Goal: Task Accomplishment & Management: Use online tool/utility

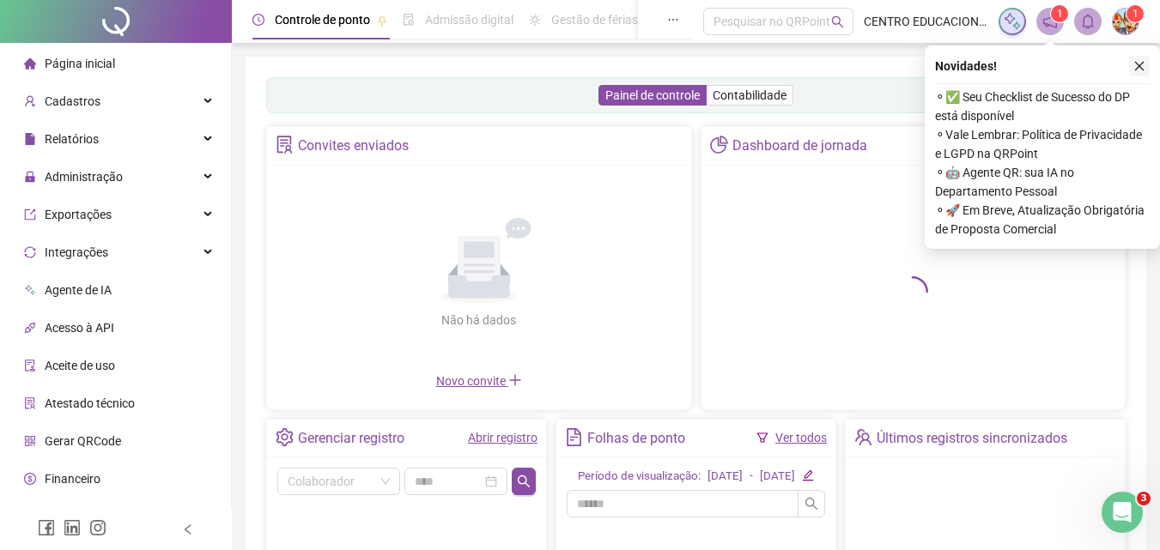
click at [1136, 63] on icon "close" at bounding box center [1139, 66] width 9 height 9
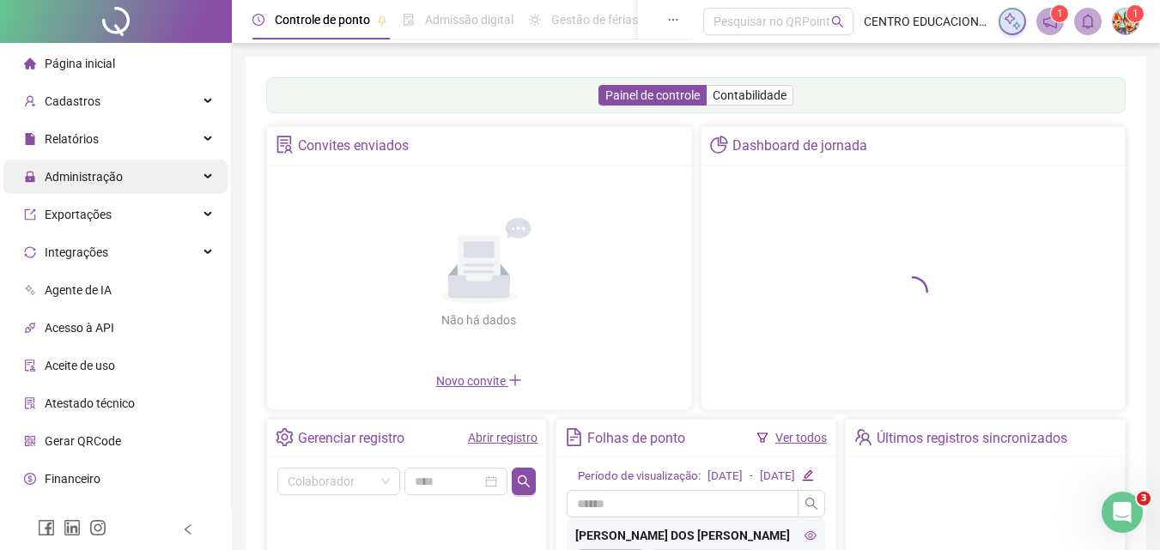
click at [90, 180] on span "Administração" at bounding box center [84, 177] width 78 height 14
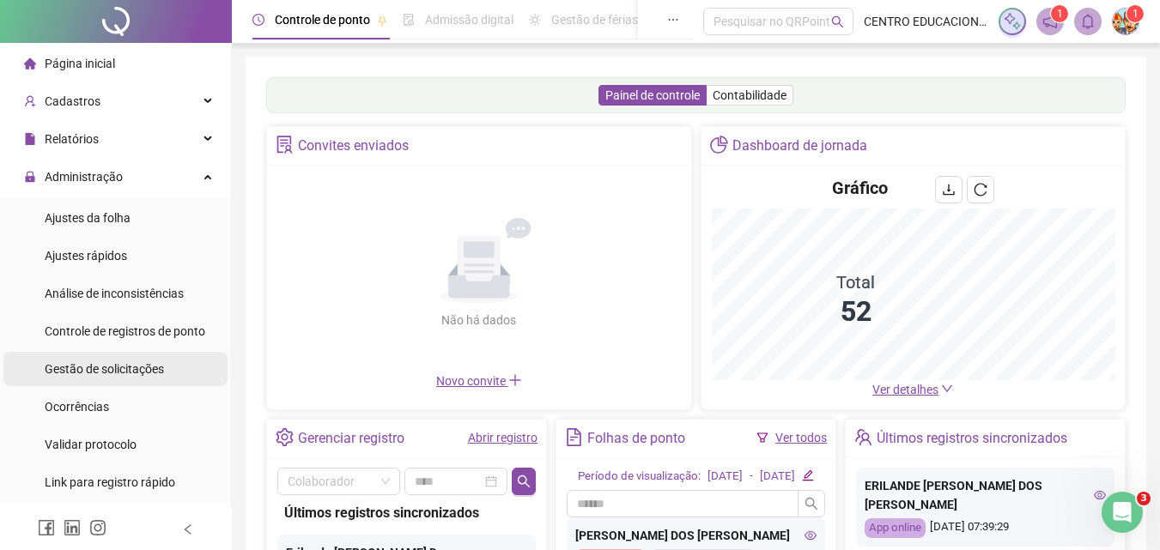
click at [85, 371] on span "Gestão de solicitações" at bounding box center [104, 369] width 119 height 14
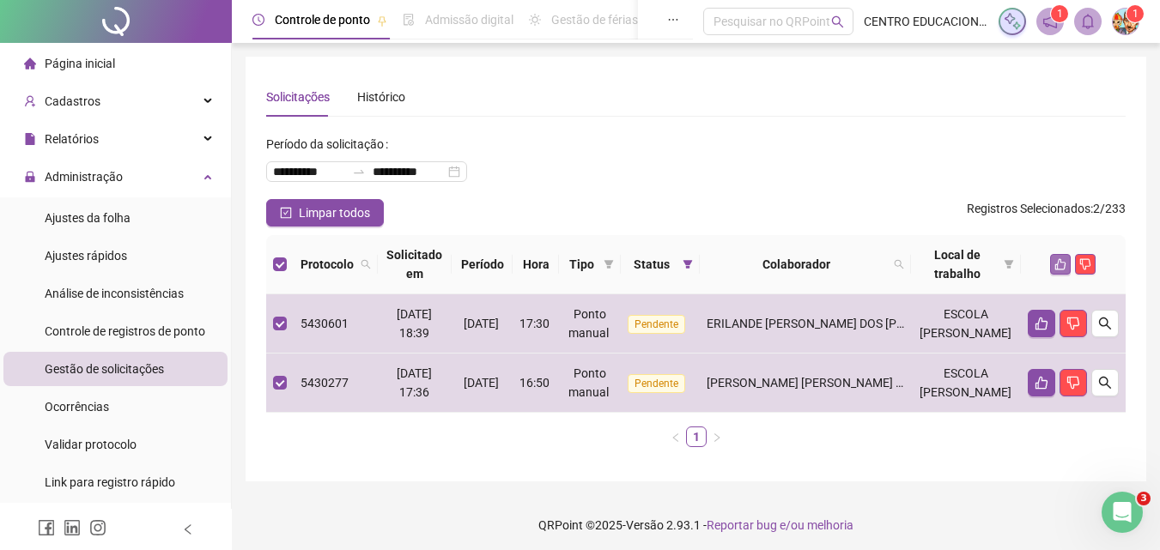
click at [1061, 264] on icon "like" at bounding box center [1060, 264] width 12 height 12
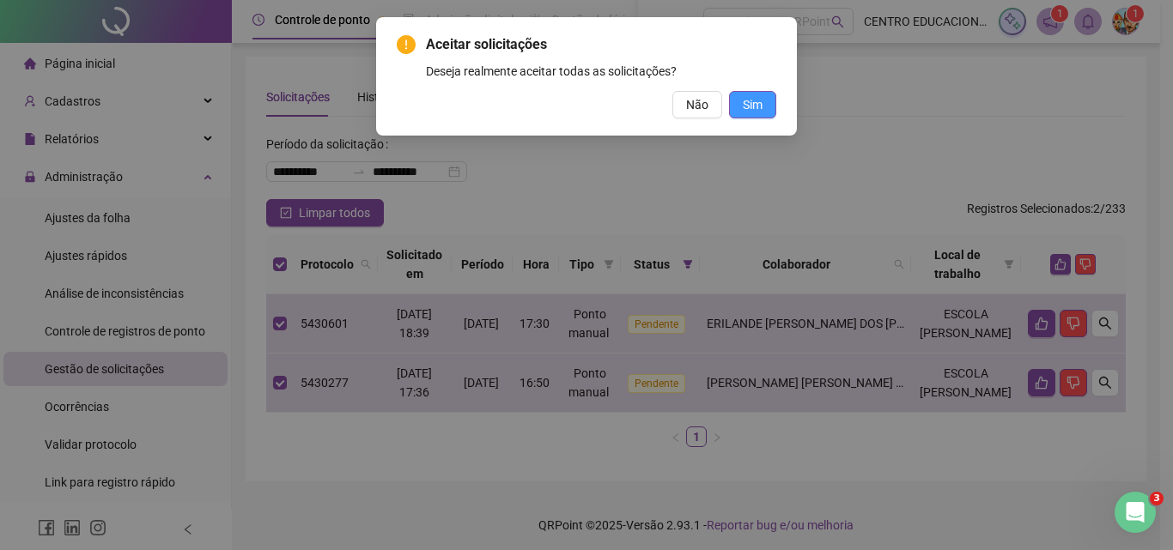
click at [750, 109] on span "Sim" at bounding box center [753, 104] width 20 height 19
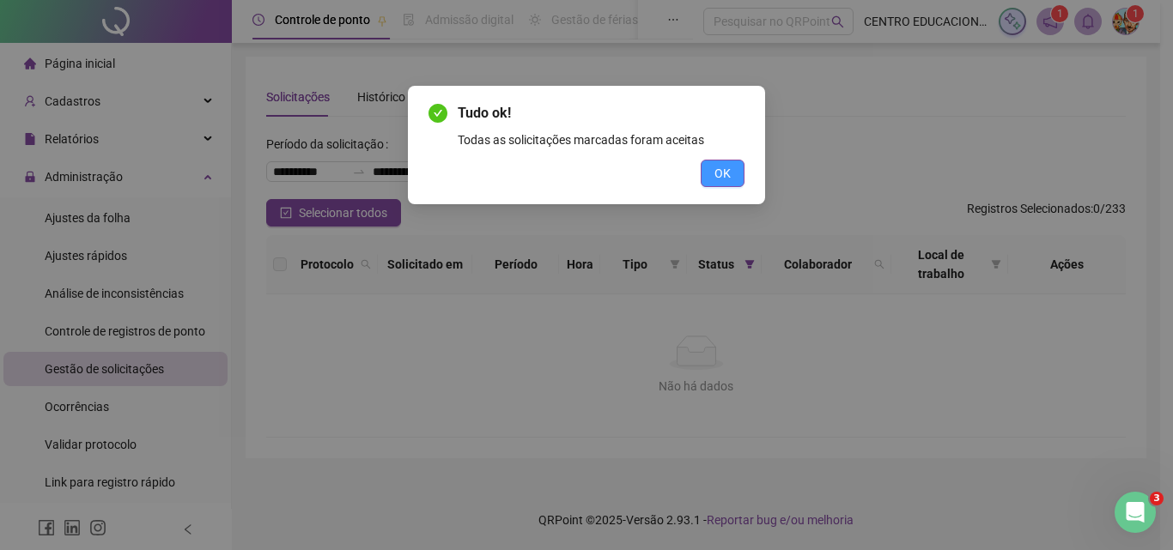
click at [724, 180] on span "OK" at bounding box center [722, 173] width 16 height 19
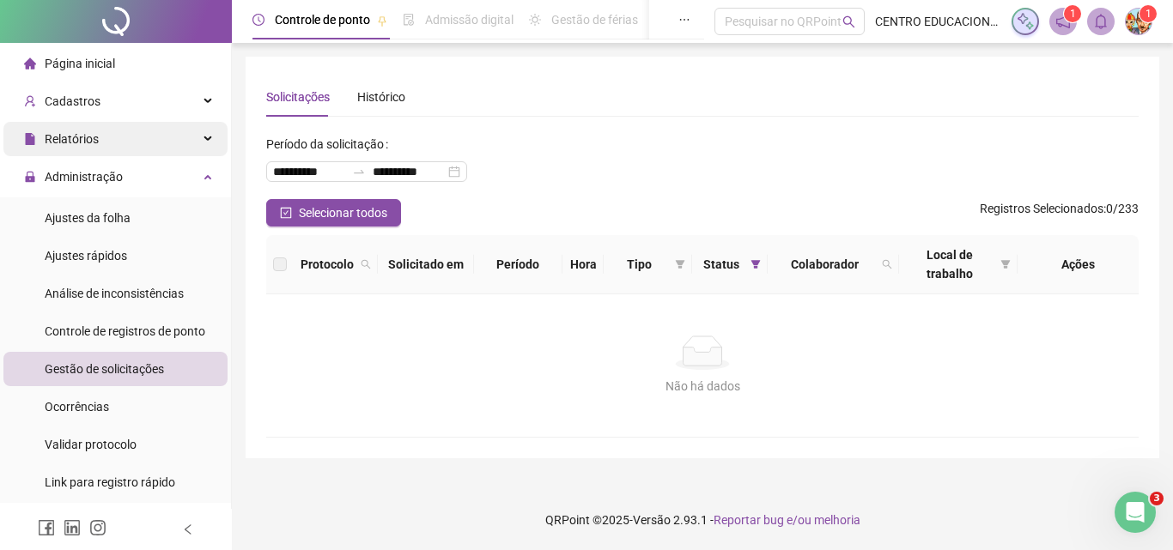
click at [79, 137] on span "Relatórios" at bounding box center [72, 139] width 54 height 14
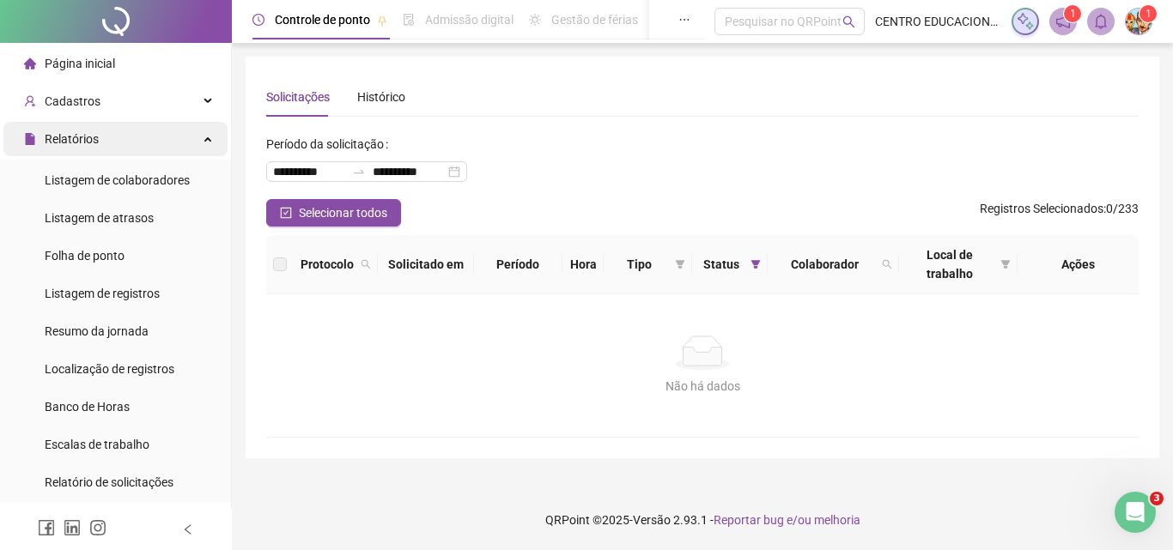
click at [79, 137] on span "Relatórios" at bounding box center [72, 139] width 54 height 14
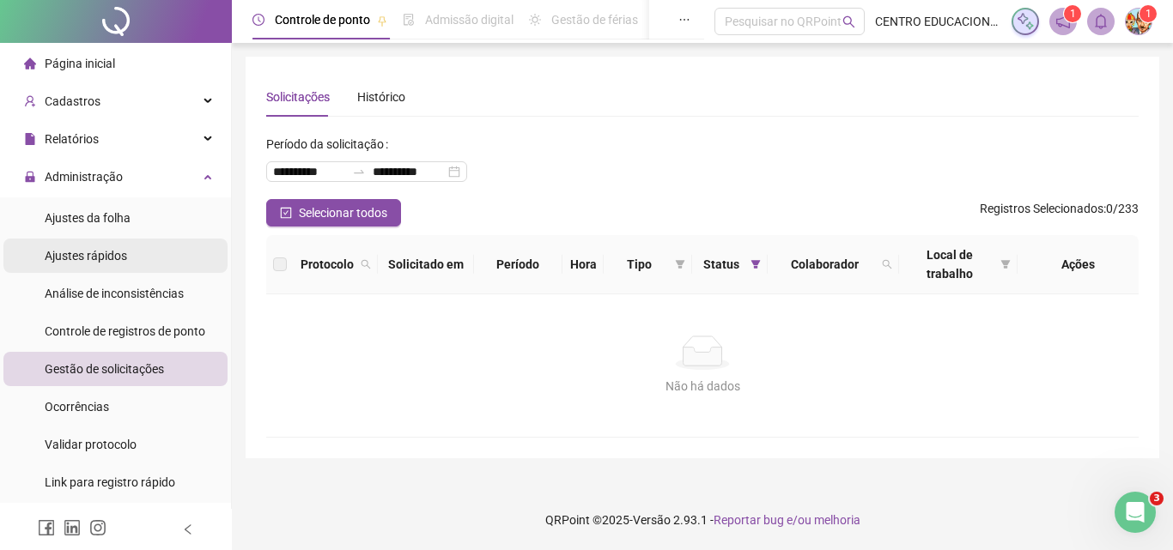
click at [76, 249] on span "Ajustes rápidos" at bounding box center [86, 256] width 82 height 14
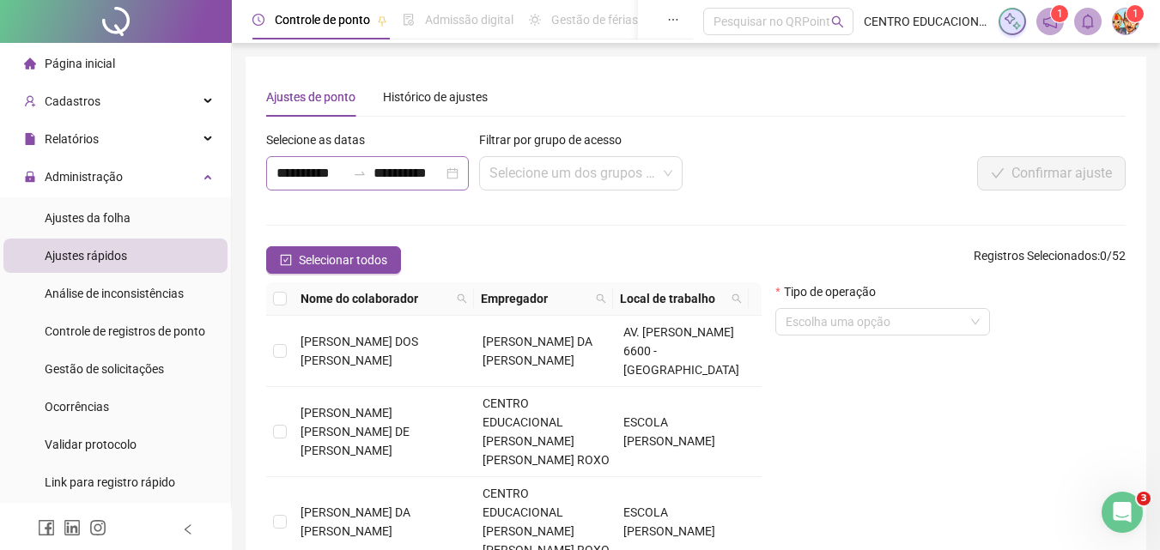
click at [455, 173] on div "**********" at bounding box center [367, 173] width 203 height 34
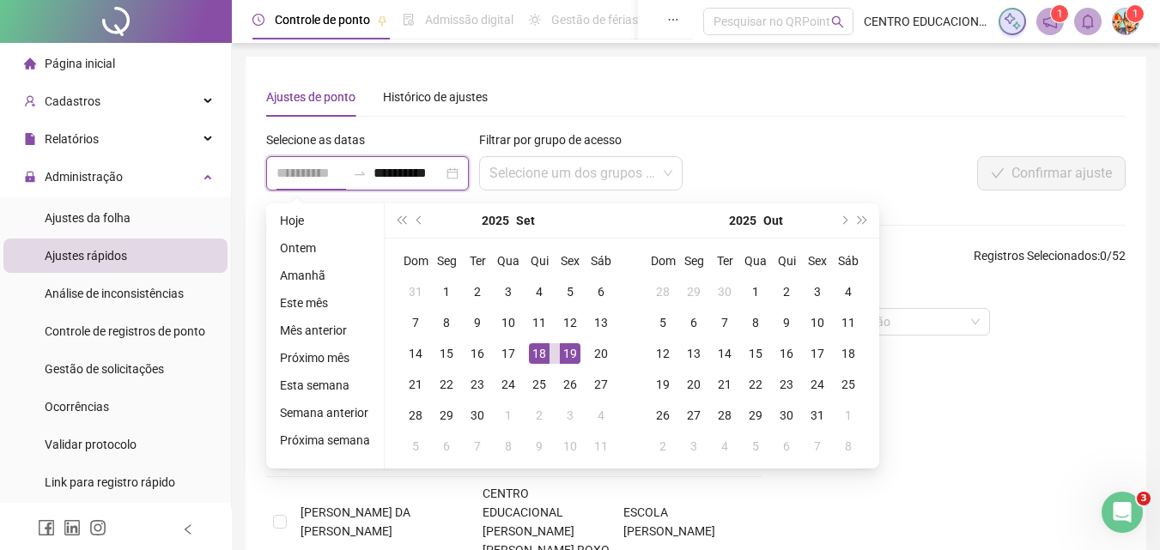
type input "**********"
click at [535, 352] on div "18" at bounding box center [539, 353] width 21 height 21
click at [566, 352] on div "19" at bounding box center [570, 353] width 21 height 21
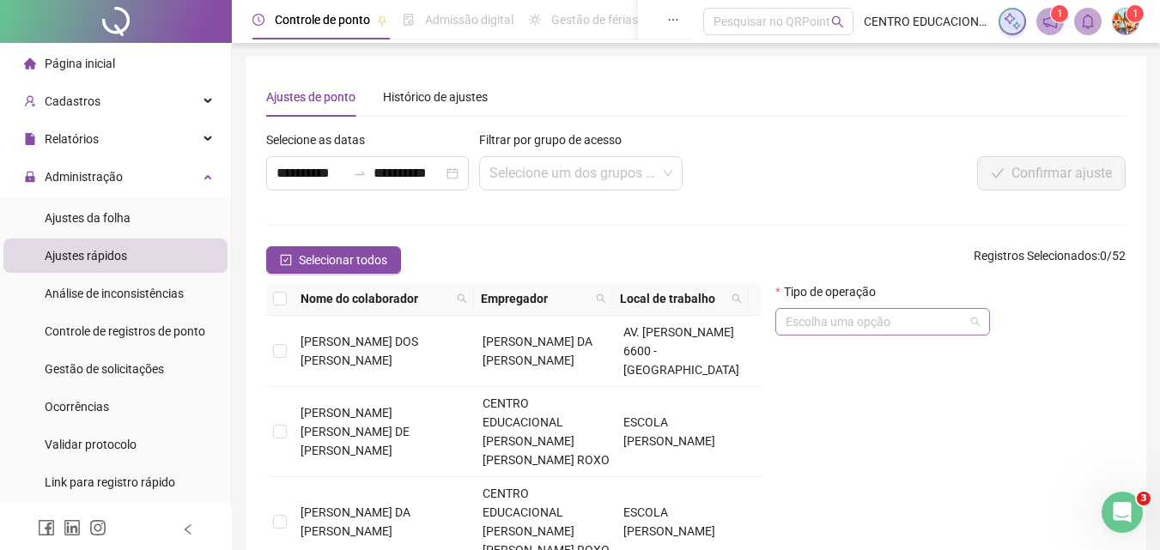
click at [894, 322] on input "search" at bounding box center [875, 322] width 179 height 26
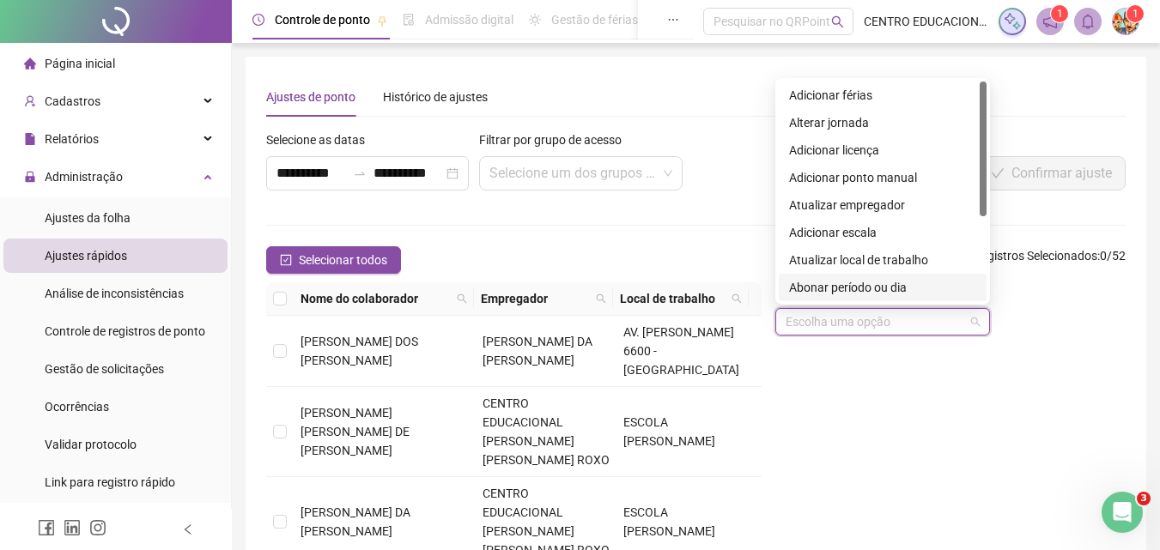
click at [875, 294] on div "Abonar período ou dia" at bounding box center [882, 287] width 187 height 19
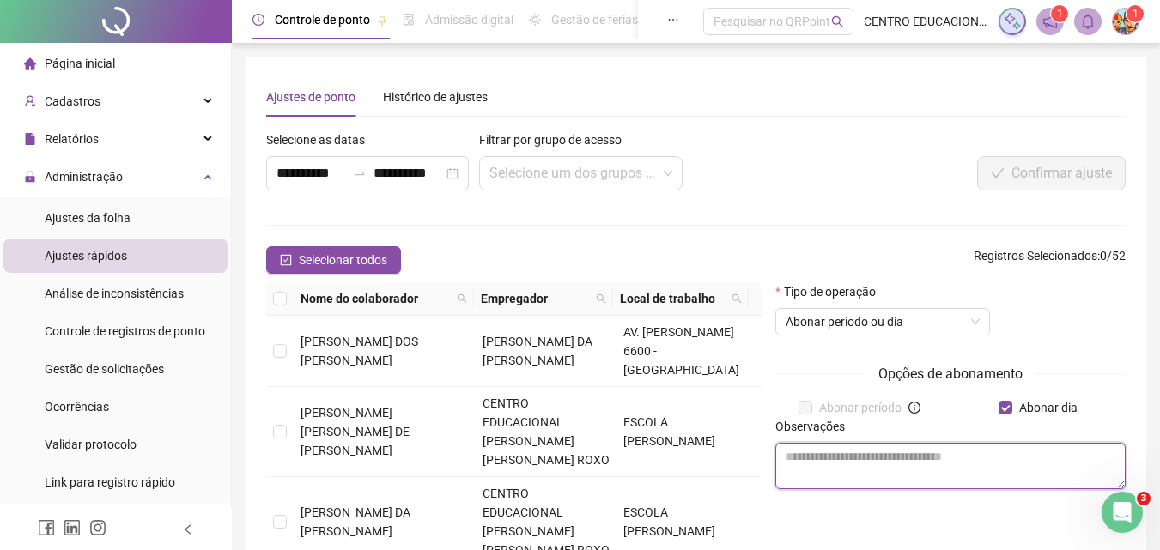
click at [878, 456] on textarea at bounding box center [950, 466] width 350 height 46
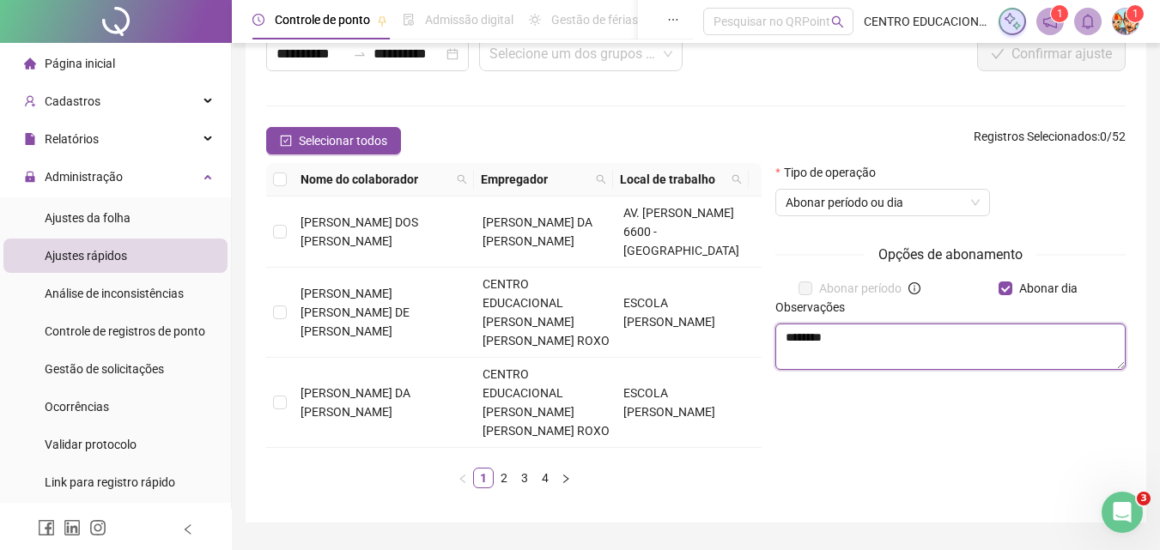
scroll to position [166, 0]
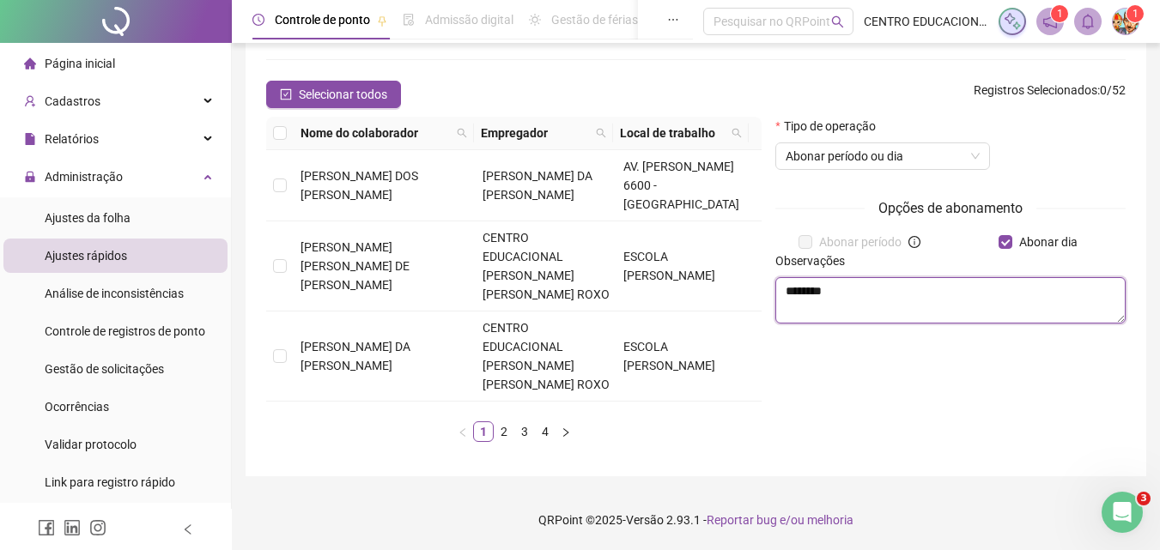
type textarea "********"
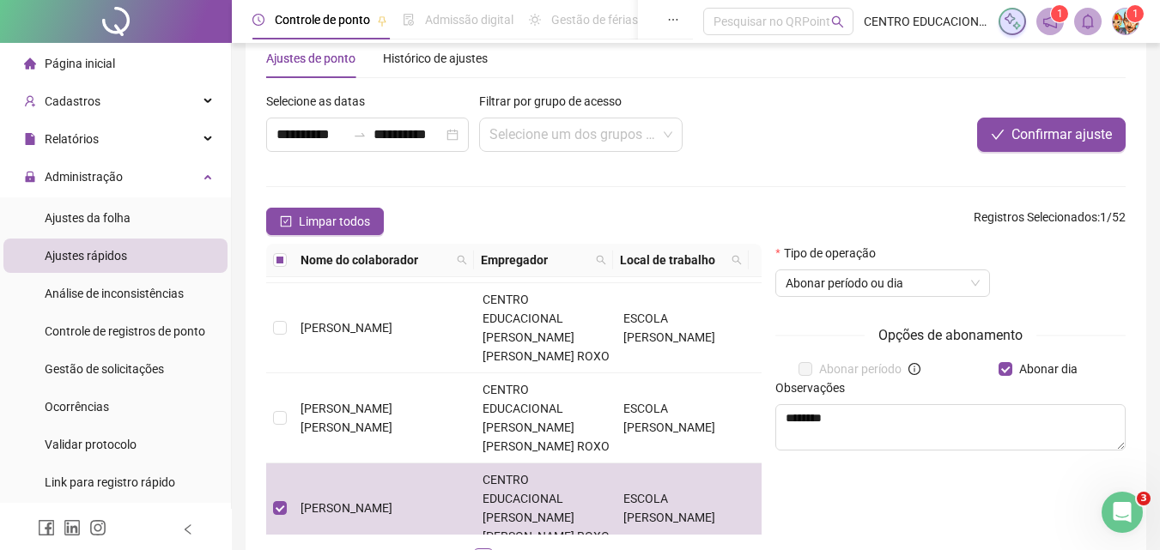
scroll to position [38, 0]
click at [1026, 137] on span "Confirmar ajuste" at bounding box center [1061, 135] width 100 height 21
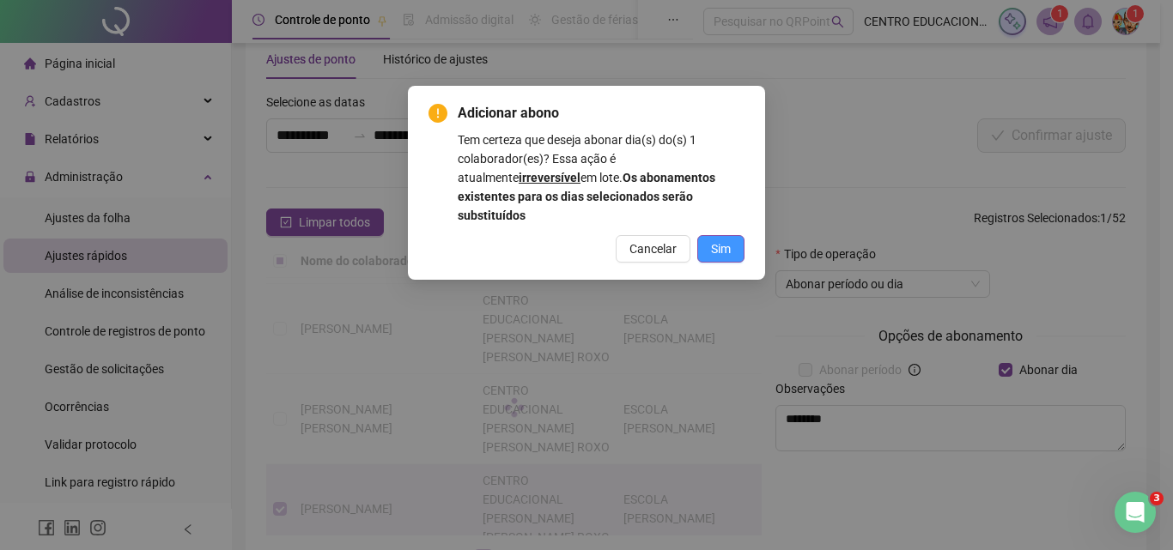
click at [717, 240] on span "Sim" at bounding box center [721, 249] width 20 height 19
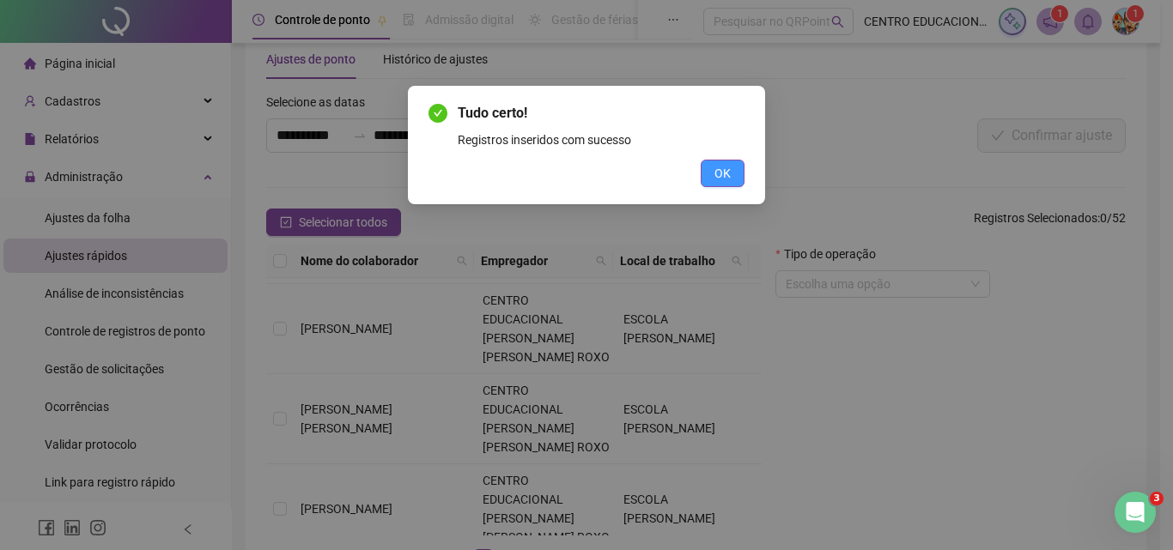
click at [728, 167] on span "OK" at bounding box center [722, 173] width 16 height 19
